Goal: Obtain resource: Obtain resource

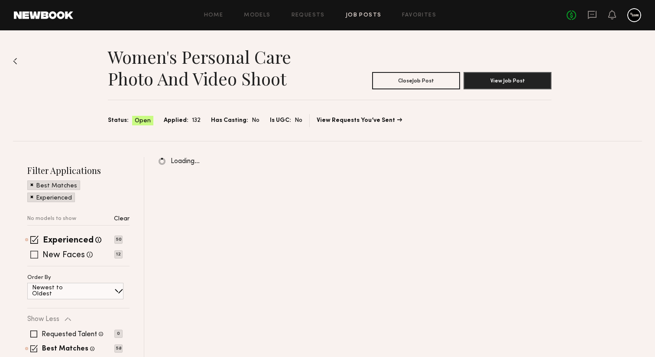
click at [33, 252] on span at bounding box center [34, 255] width 8 height 8
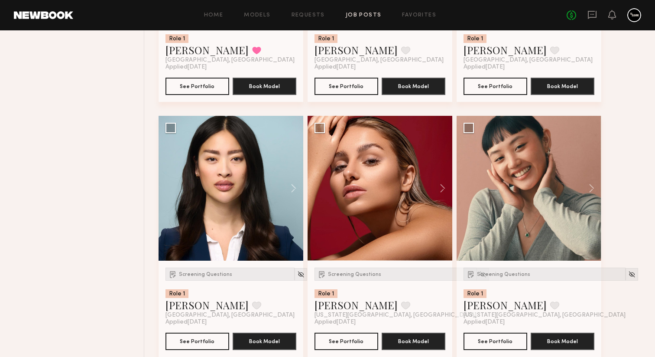
scroll to position [1643, 0]
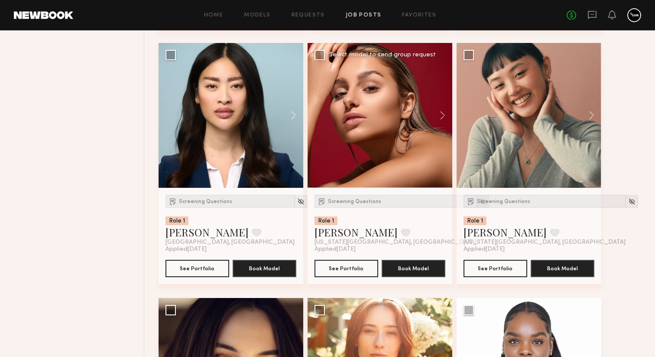
click at [479, 205] on img at bounding box center [482, 201] width 7 height 7
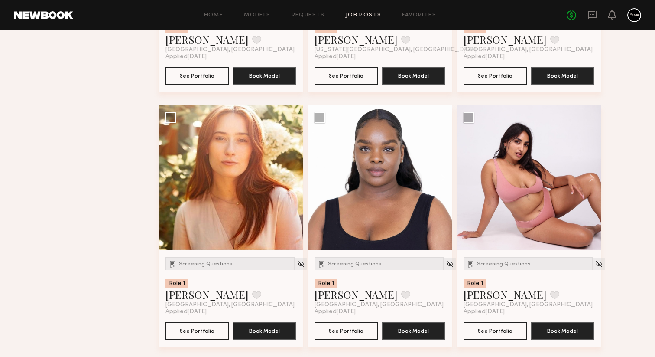
scroll to position [1843, 0]
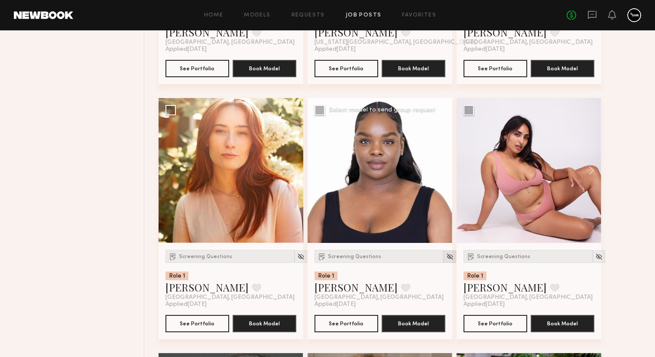
click at [447, 260] on img at bounding box center [450, 256] width 7 height 7
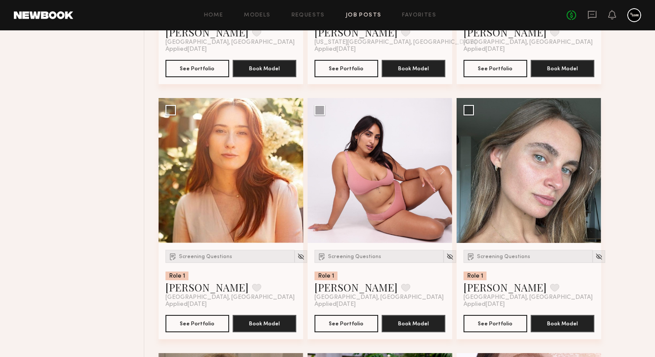
click at [447, 260] on img at bounding box center [450, 256] width 7 height 7
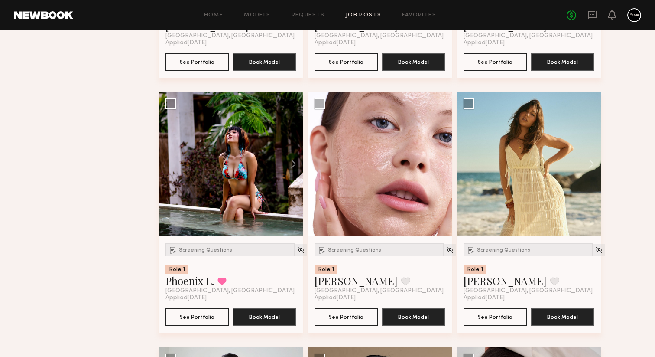
scroll to position [2106, 0]
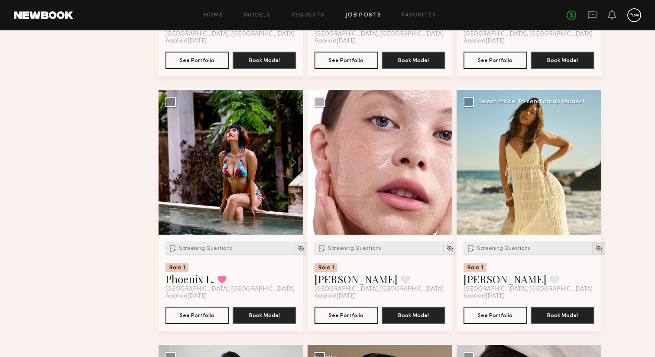
click at [596, 252] on img at bounding box center [599, 248] width 7 height 7
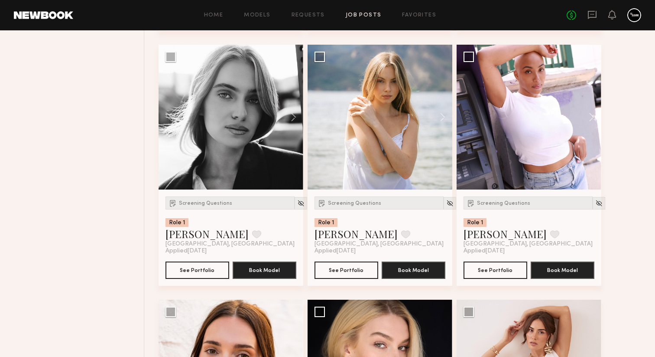
scroll to position [3656, 0]
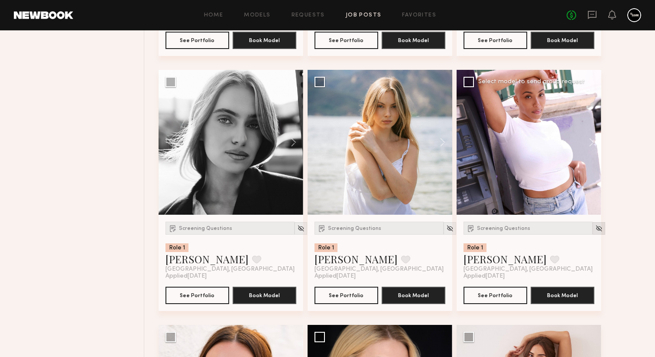
click at [596, 232] on img at bounding box center [599, 228] width 7 height 7
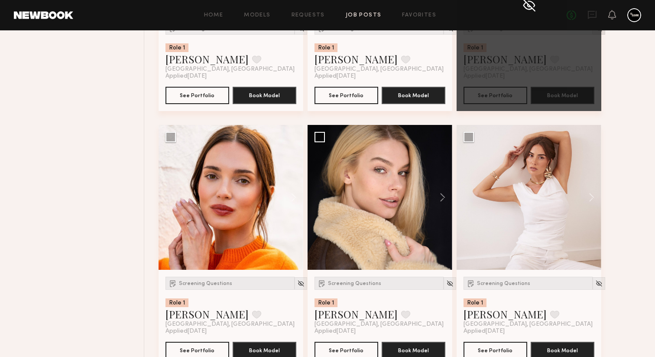
scroll to position [3866, 0]
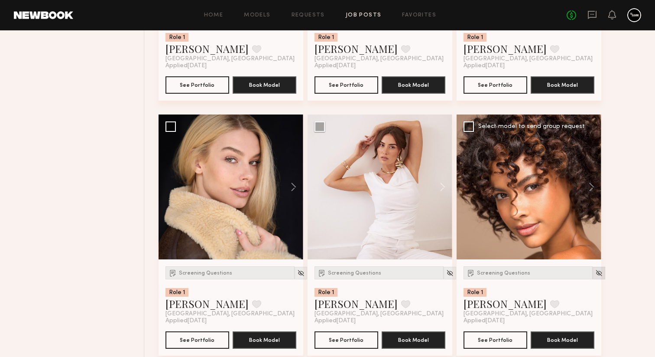
click at [596, 277] on img at bounding box center [599, 272] width 7 height 7
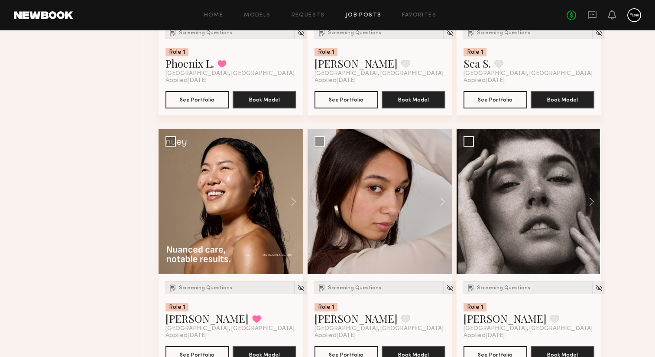
scroll to position [2362, 0]
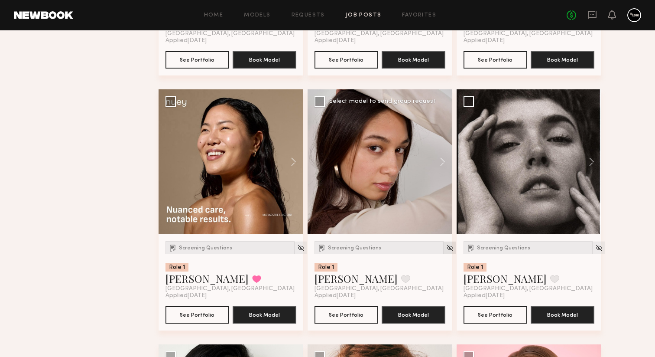
click at [447, 251] on img at bounding box center [450, 247] width 7 height 7
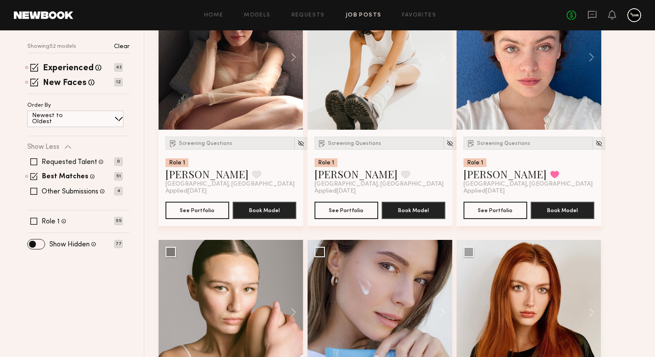
scroll to position [0, 0]
